Goal: Task Accomplishment & Management: Manage account settings

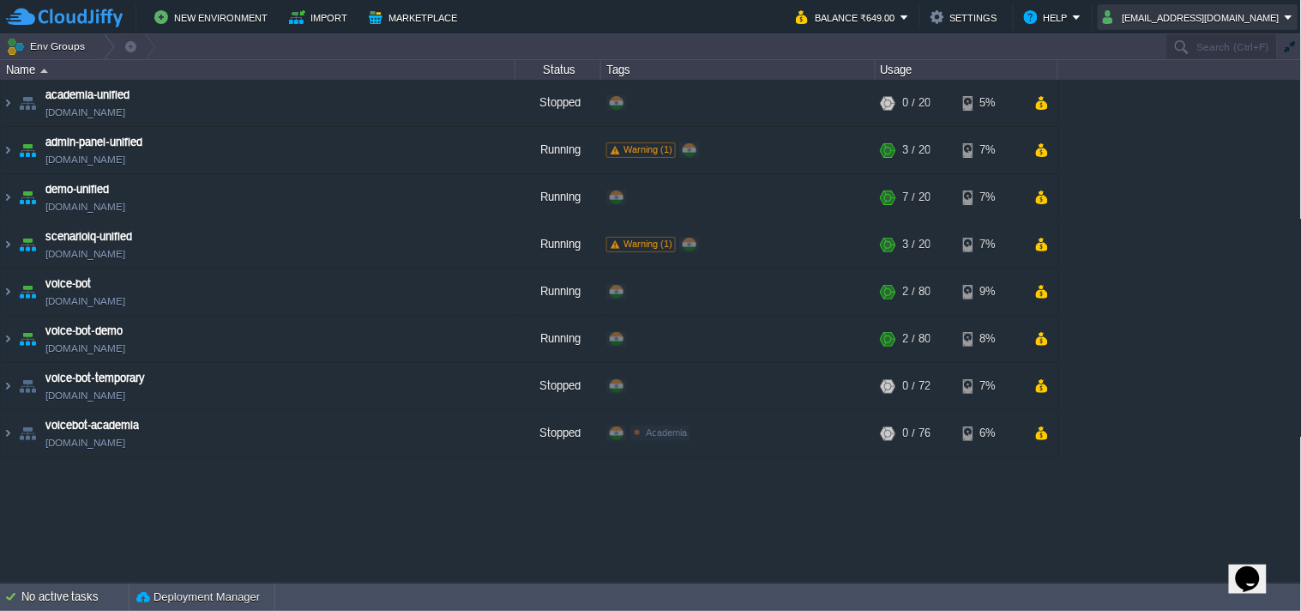
click at [1212, 18] on button "[EMAIL_ADDRESS][DOMAIN_NAME]" at bounding box center [1194, 17] width 182 height 21
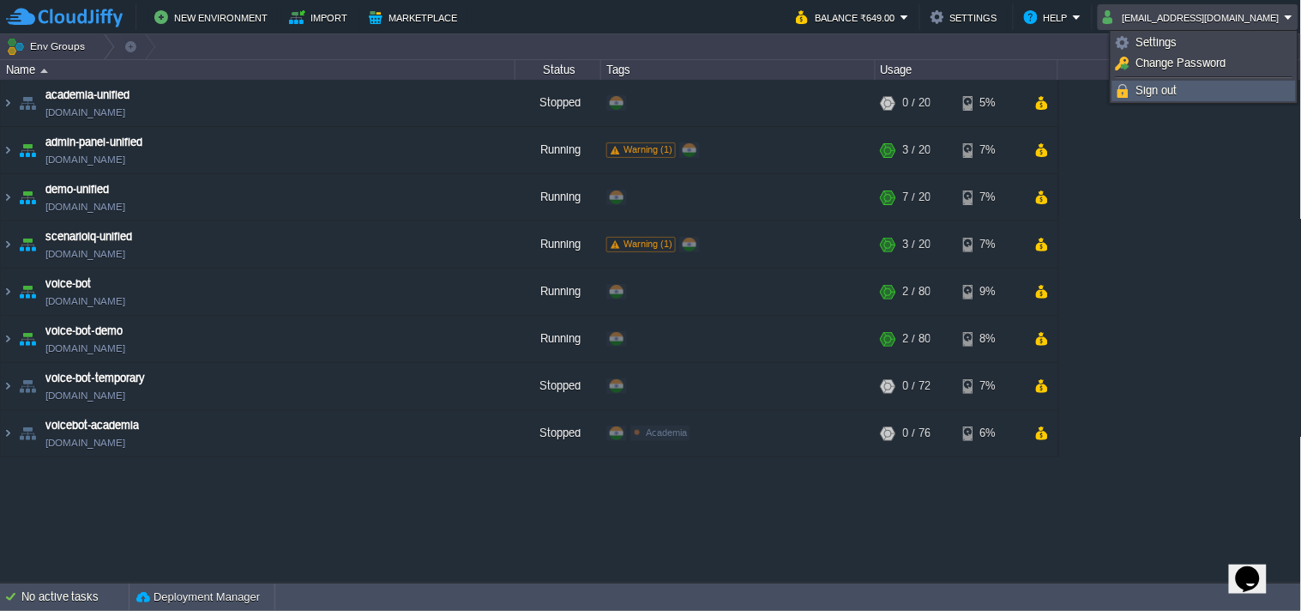
click at [1205, 83] on link "Sign out" at bounding box center [1204, 90] width 182 height 19
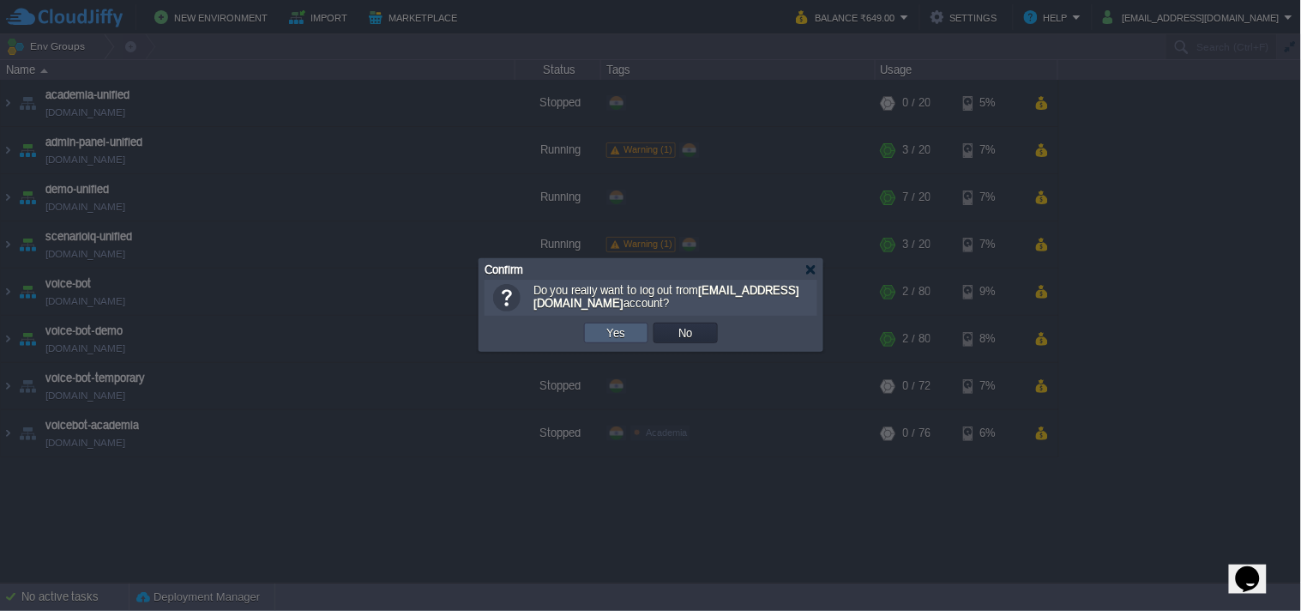
click at [639, 332] on td "Yes" at bounding box center [616, 333] width 64 height 21
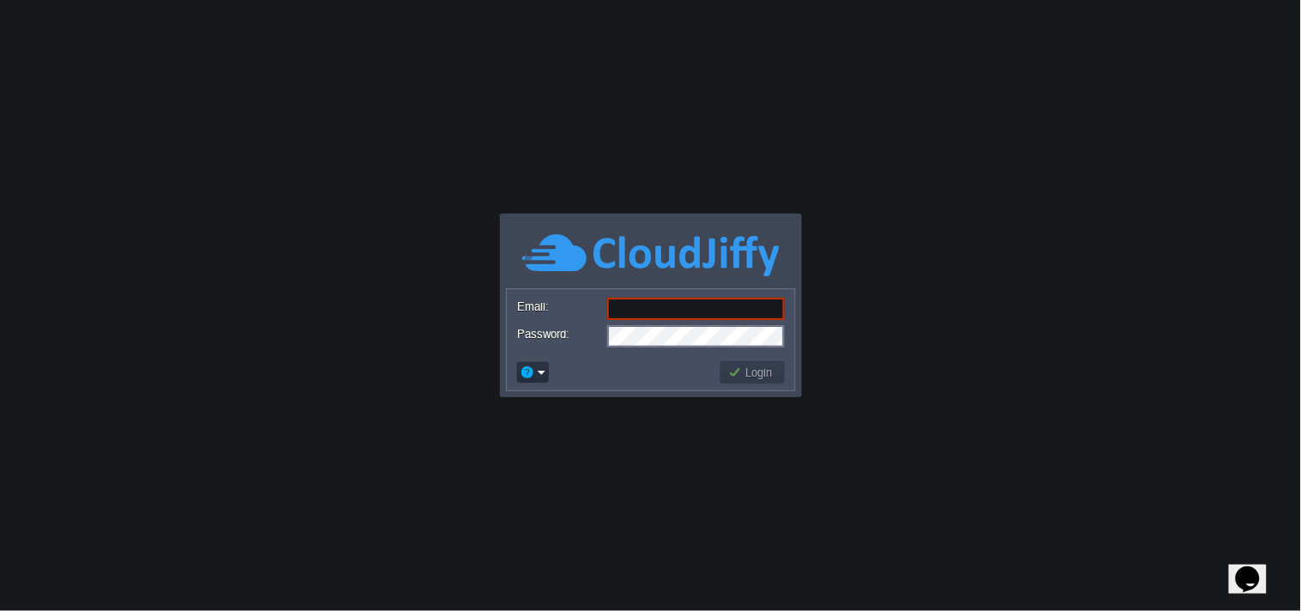
click at [1193, 244] on body "Application Platform v.8.10.2 Email: Password: Login" at bounding box center [650, 305] width 1301 height 611
click at [715, 298] on input "Email:" at bounding box center [696, 309] width 178 height 22
paste input "[EMAIL_ADDRESS][DOMAIN_NAME]"
type input "[EMAIL_ADDRESS][DOMAIN_NAME]"
click at [739, 365] on button "Login" at bounding box center [753, 372] width 50 height 15
